Goal: Task Accomplishment & Management: Complete application form

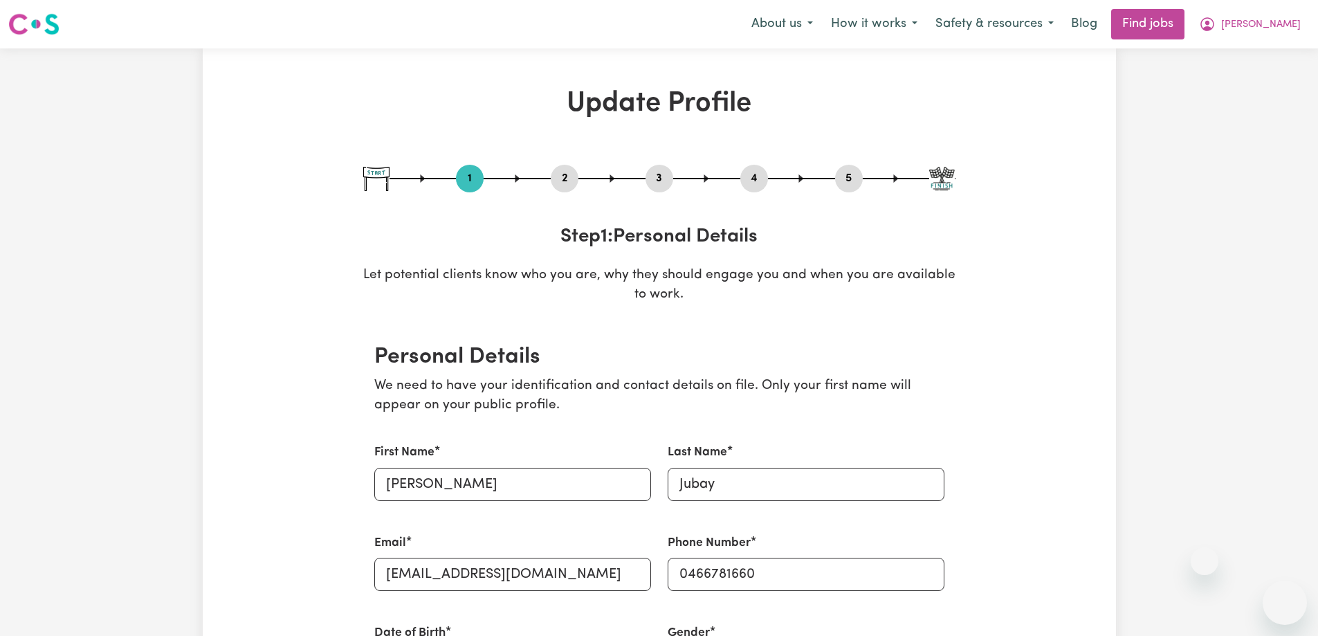
select select "[DEMOGRAPHIC_DATA]"
select select "Student Visa"
select select "Studying a healthcare related degree or qualification"
select select "37"
select select "45"
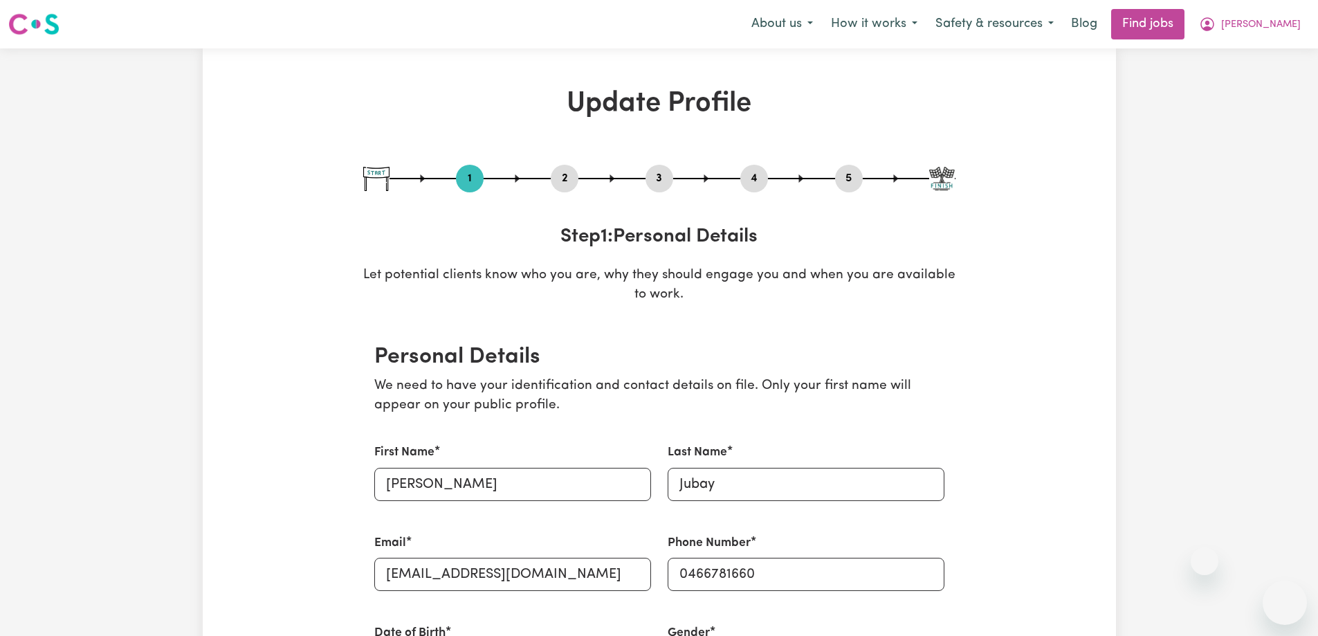
select select "48"
click at [1185, 27] on link "Find jobs" at bounding box center [1147, 24] width 73 height 30
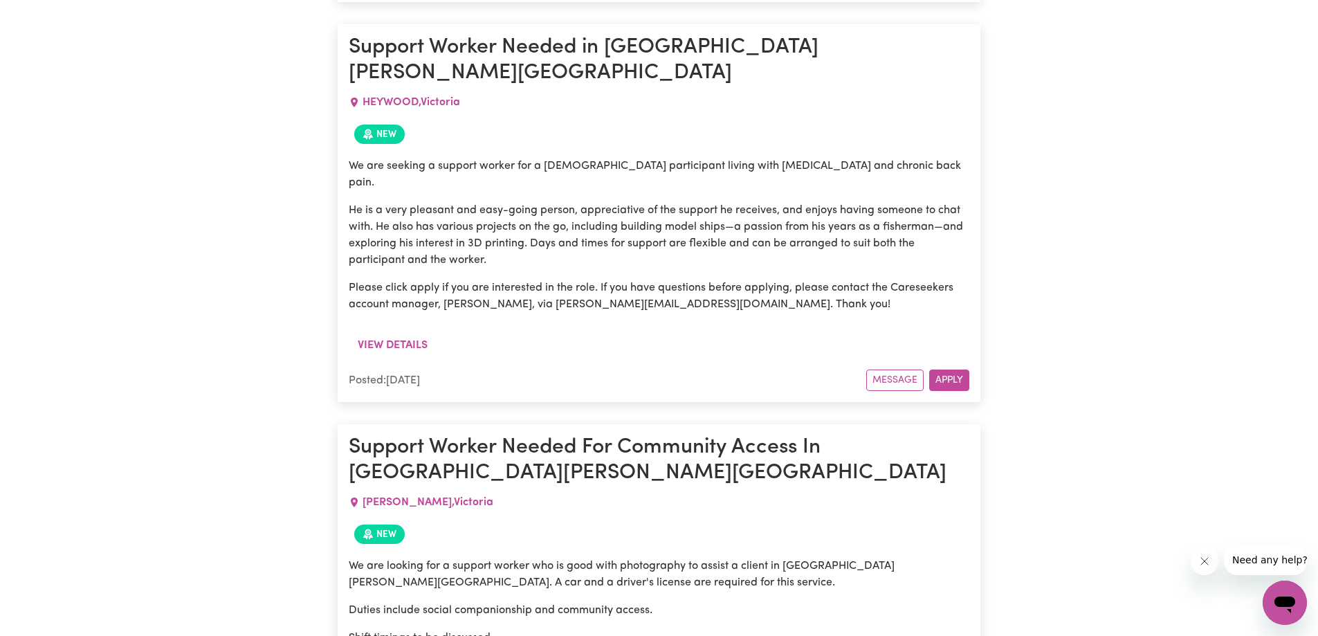
scroll to position [2434, 0]
